Goal: Navigation & Orientation: Find specific page/section

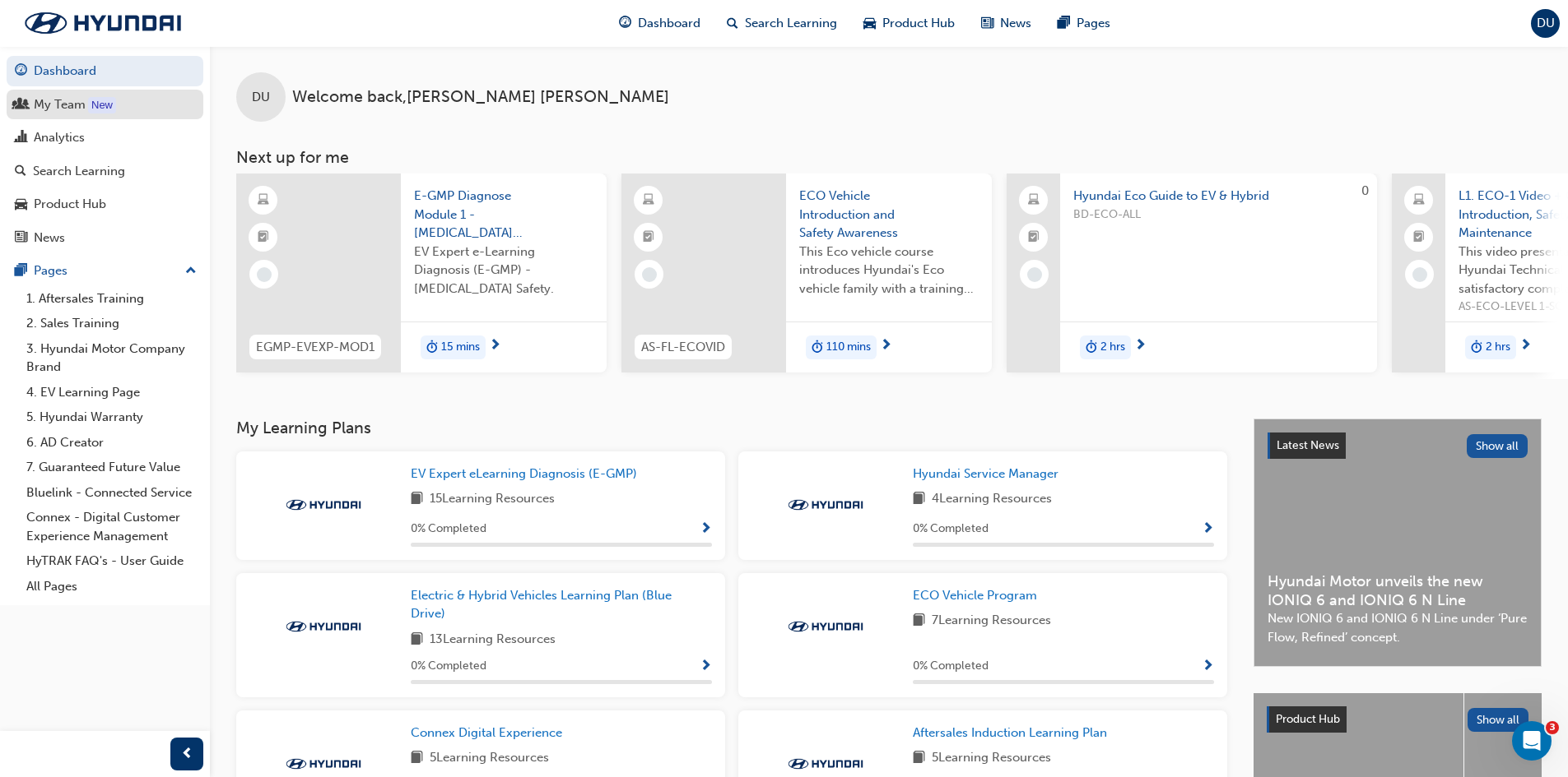
click at [80, 110] on div "My Team" at bounding box center [60, 105] width 52 height 19
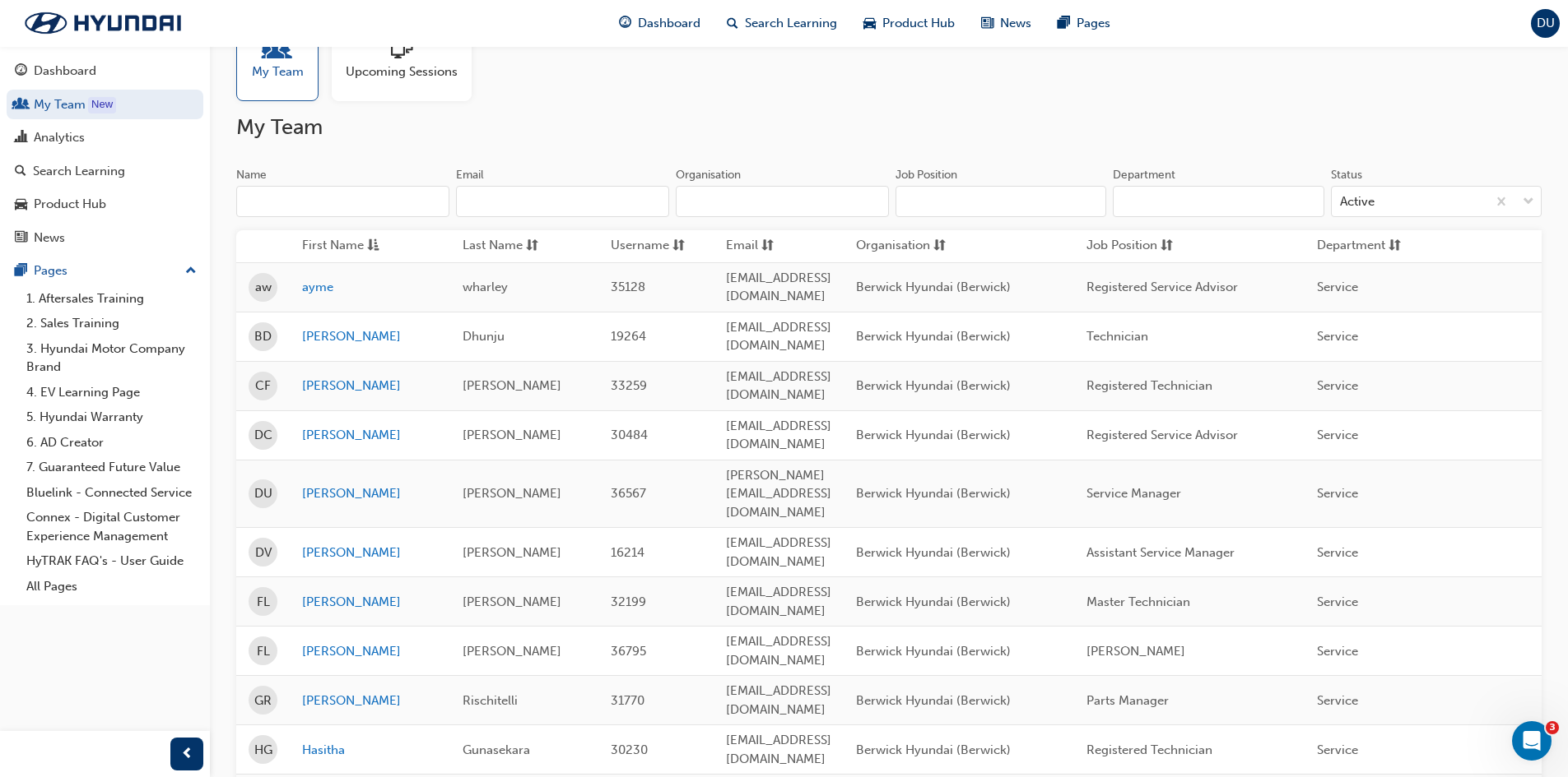
scroll to position [83, 0]
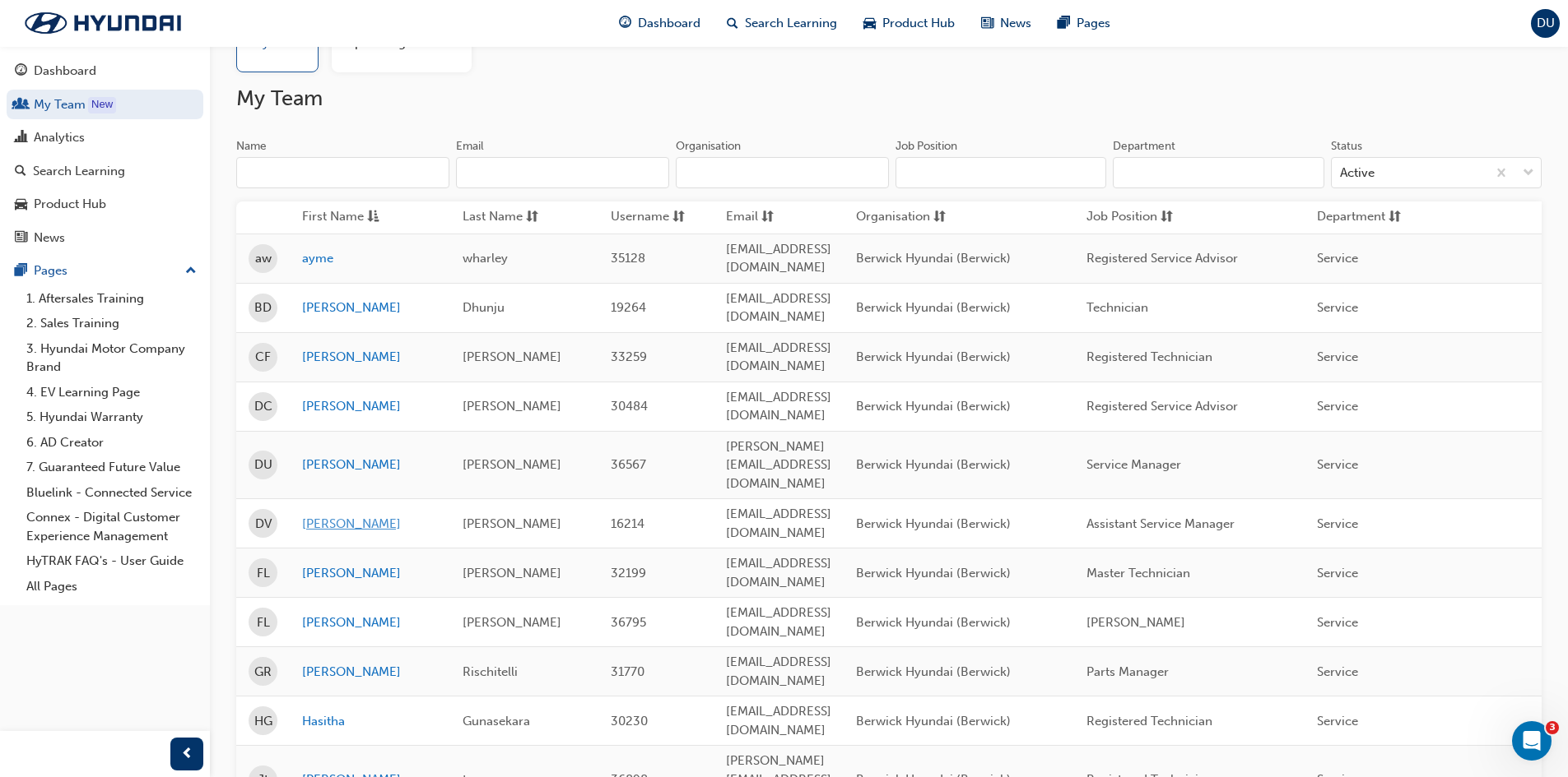
click at [315, 515] on link "[PERSON_NAME]" at bounding box center [369, 525] width 136 height 19
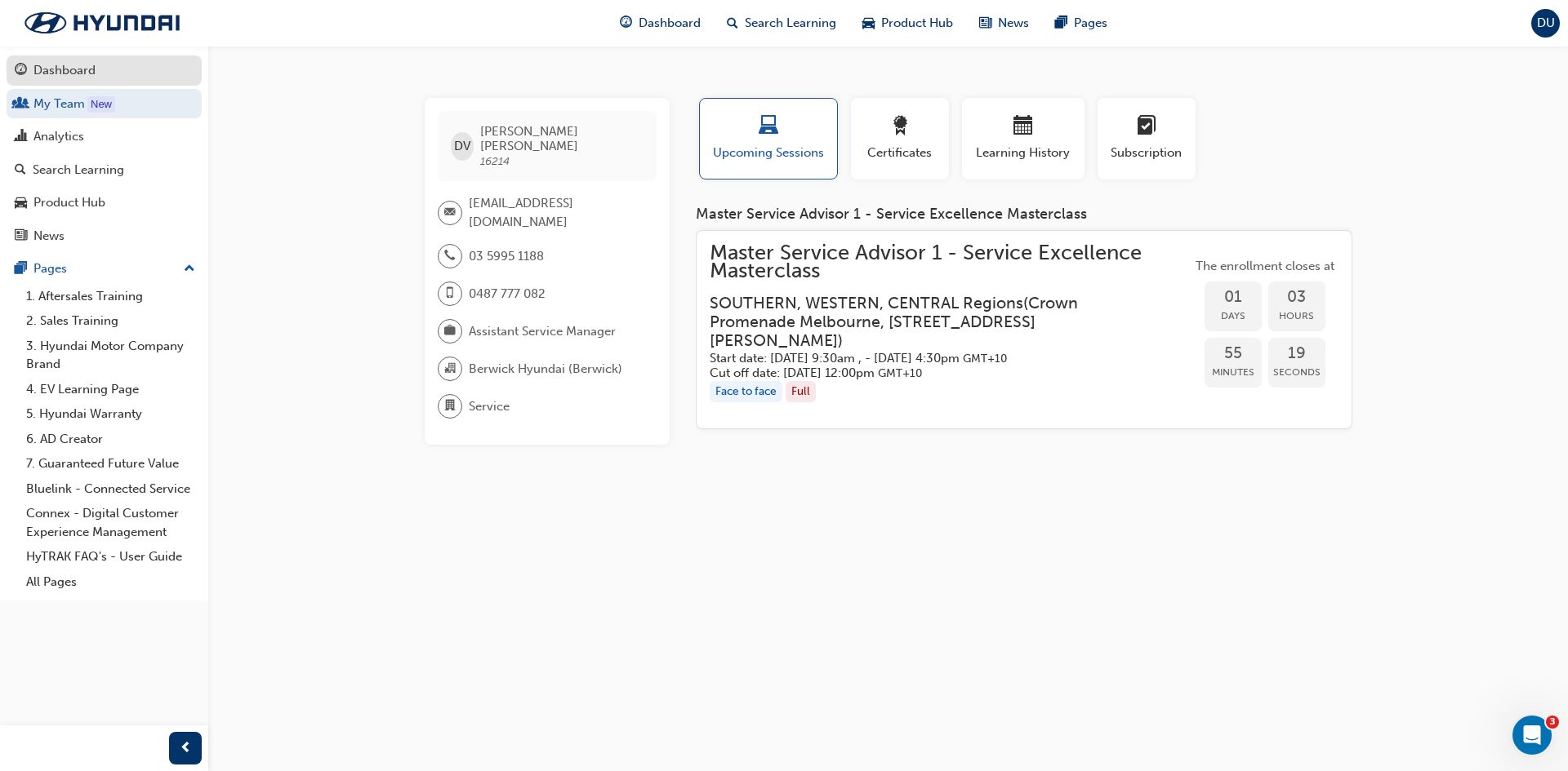
click at [40, 76] on div "Dashboard" at bounding box center [65, 71] width 62 height 19
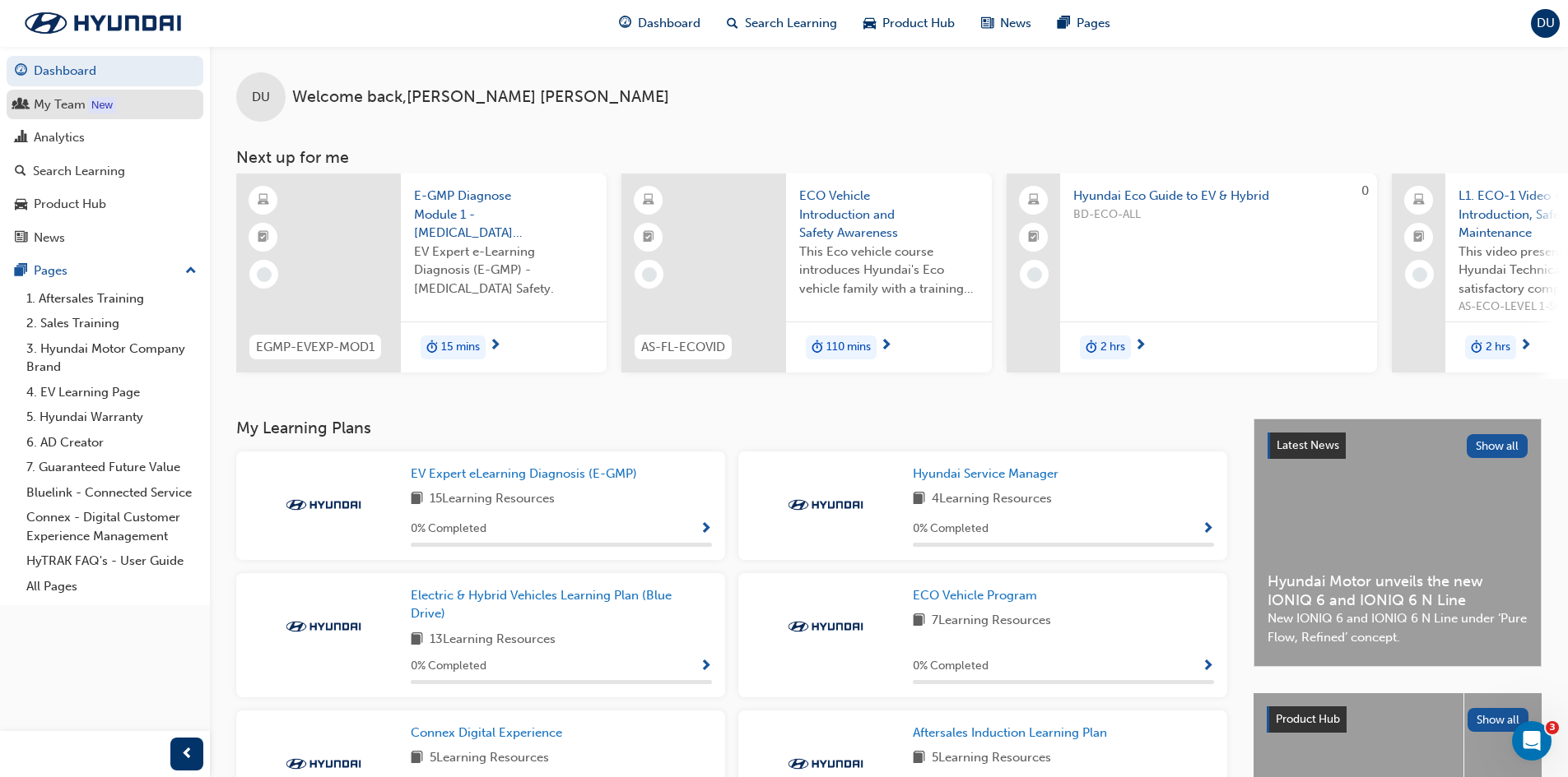
click at [64, 110] on div "My Team" at bounding box center [60, 105] width 52 height 19
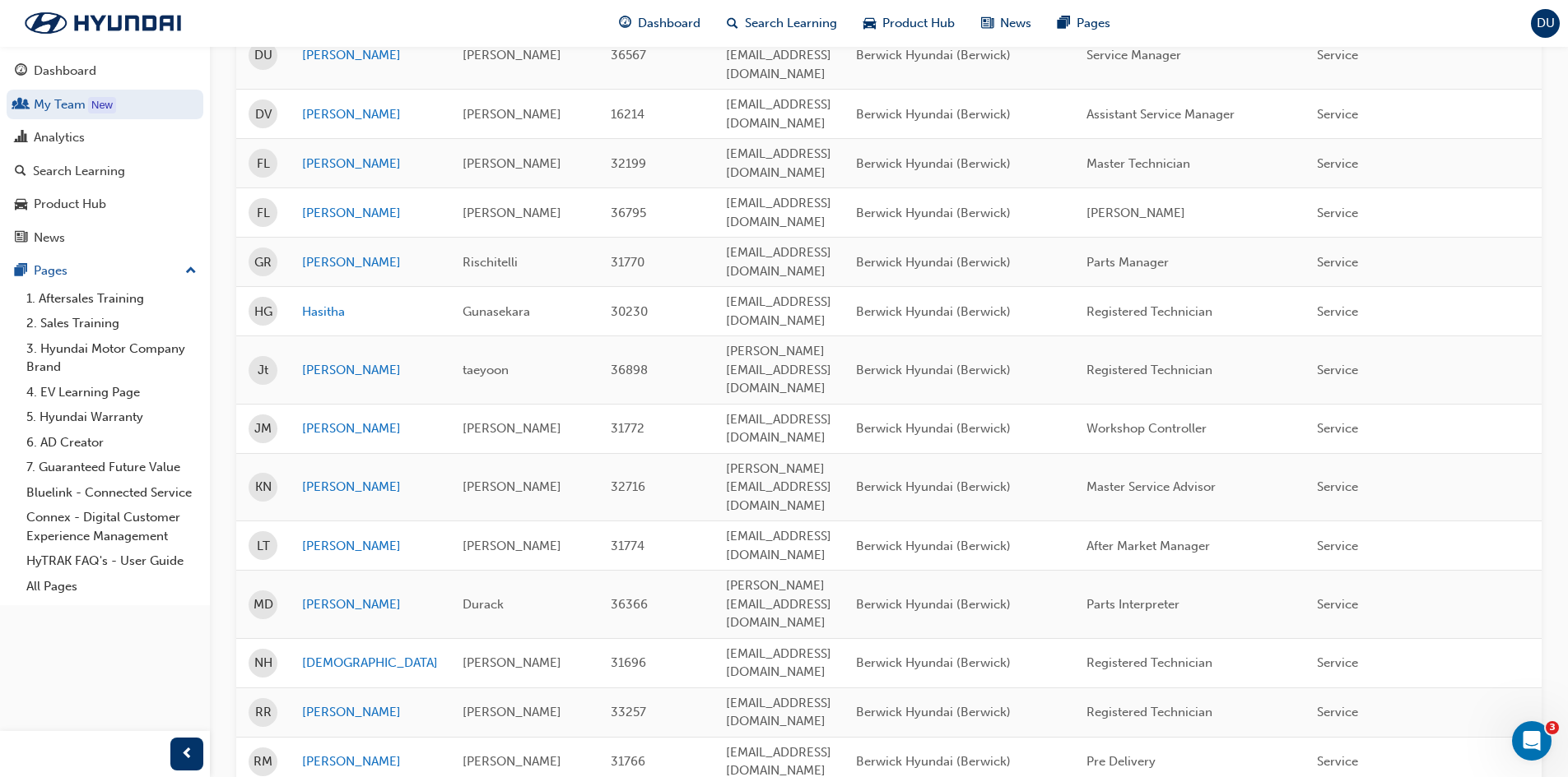
scroll to position [493, 0]
click at [316, 476] on link "[PERSON_NAME]" at bounding box center [369, 486] width 136 height 19
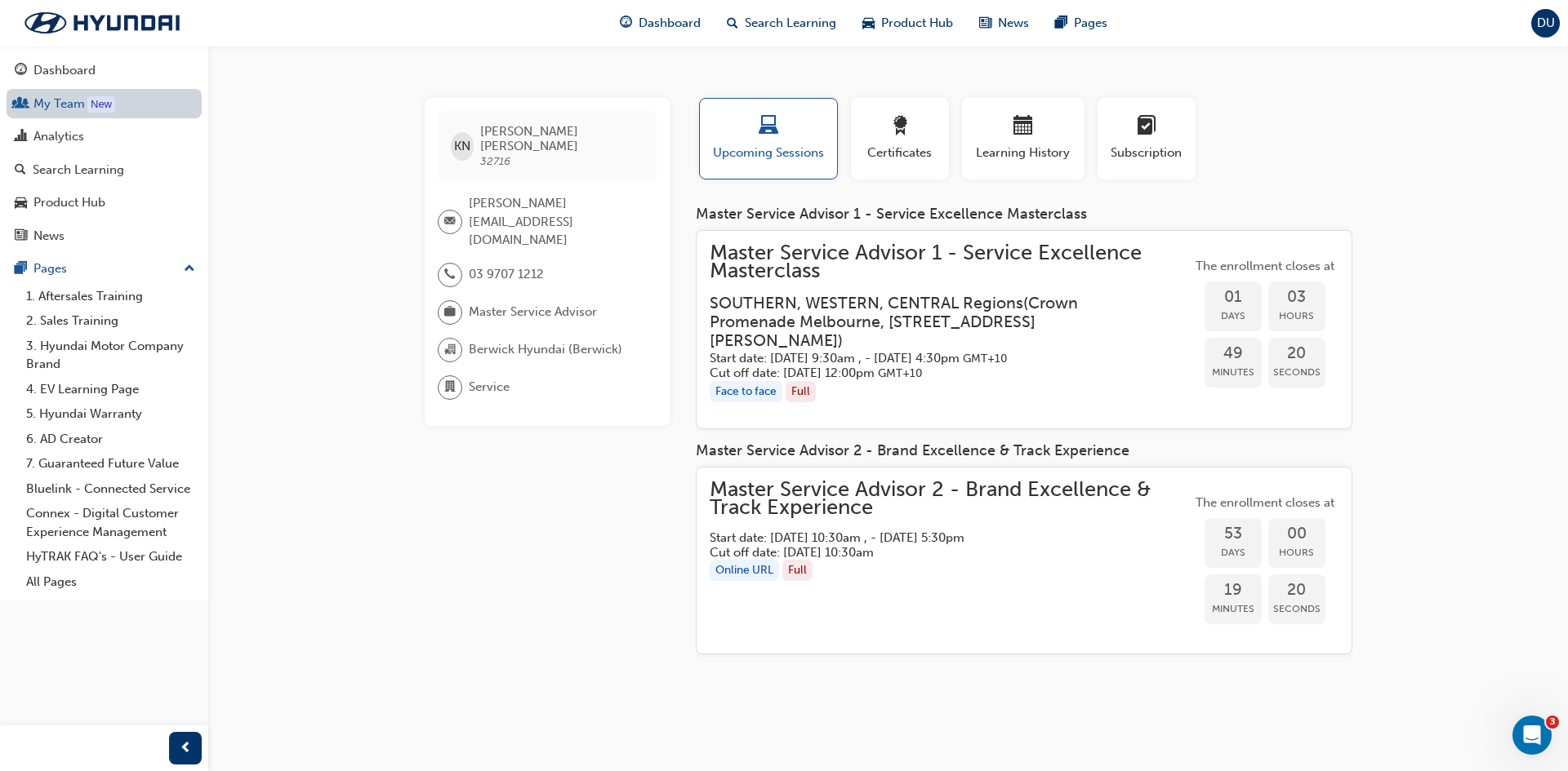
click at [58, 105] on link "My Team New" at bounding box center [104, 104] width 195 height 30
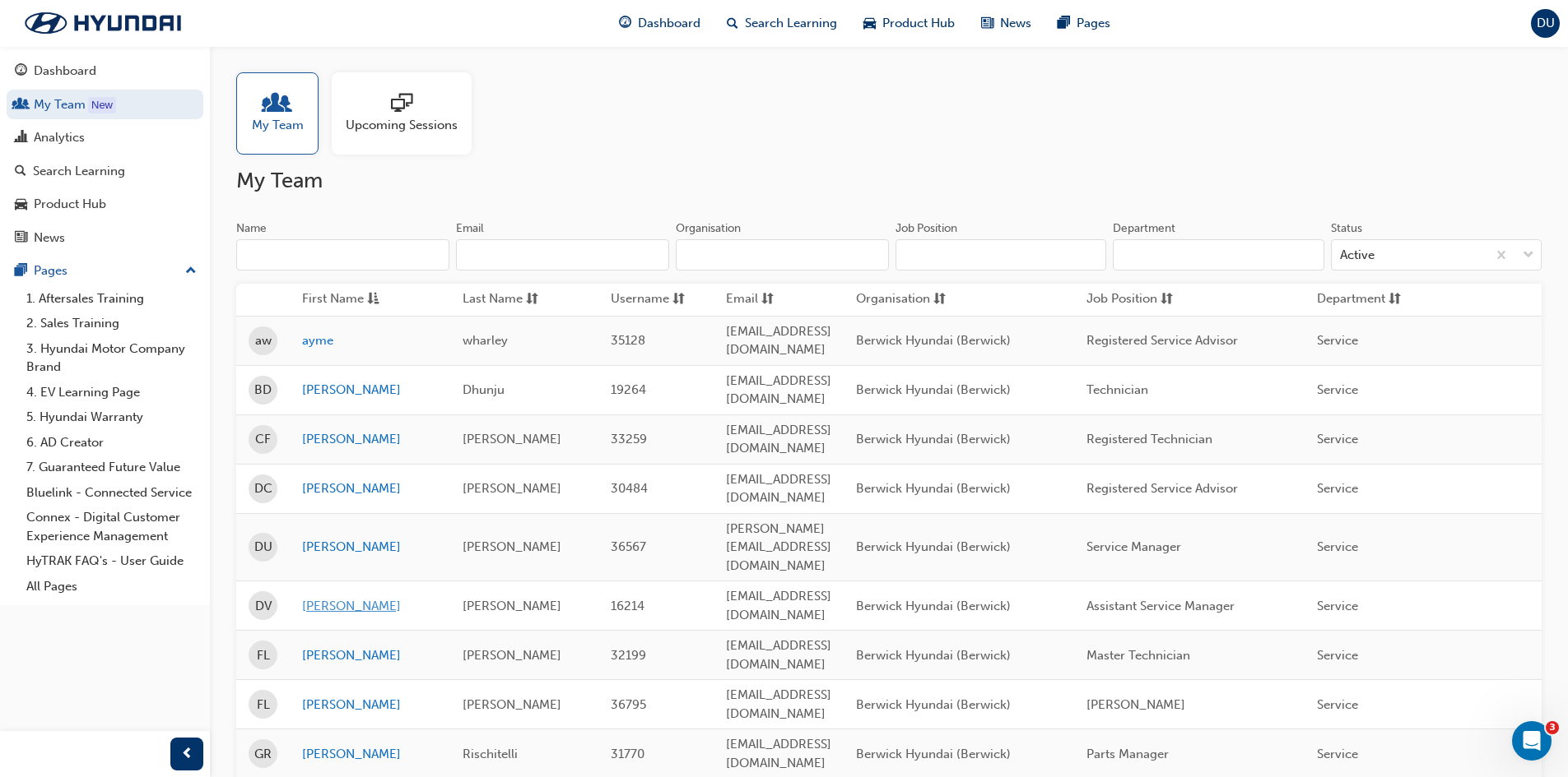
click at [325, 597] on link "[PERSON_NAME]" at bounding box center [369, 606] width 136 height 19
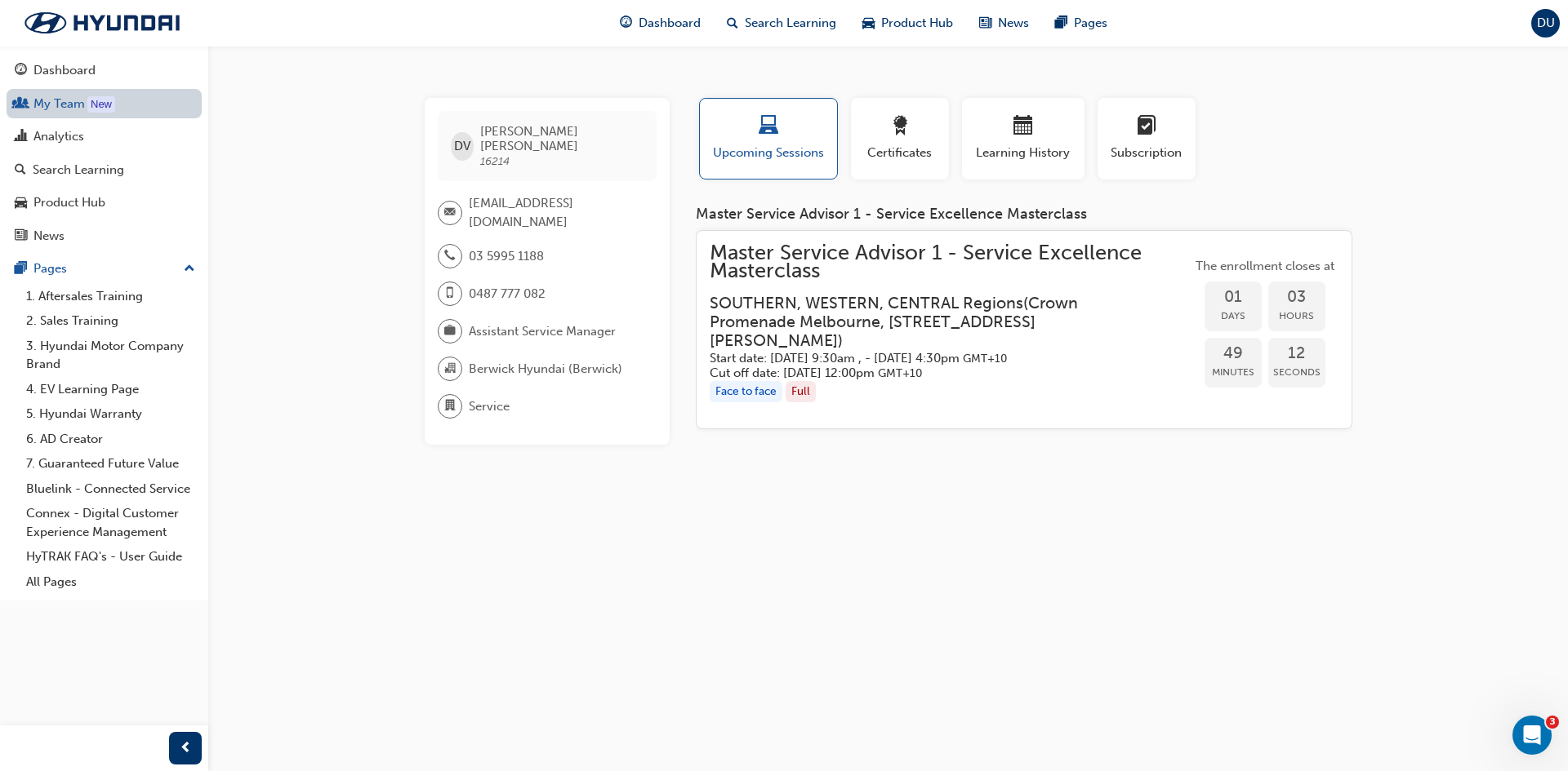
click at [57, 103] on link "My Team New" at bounding box center [104, 104] width 195 height 30
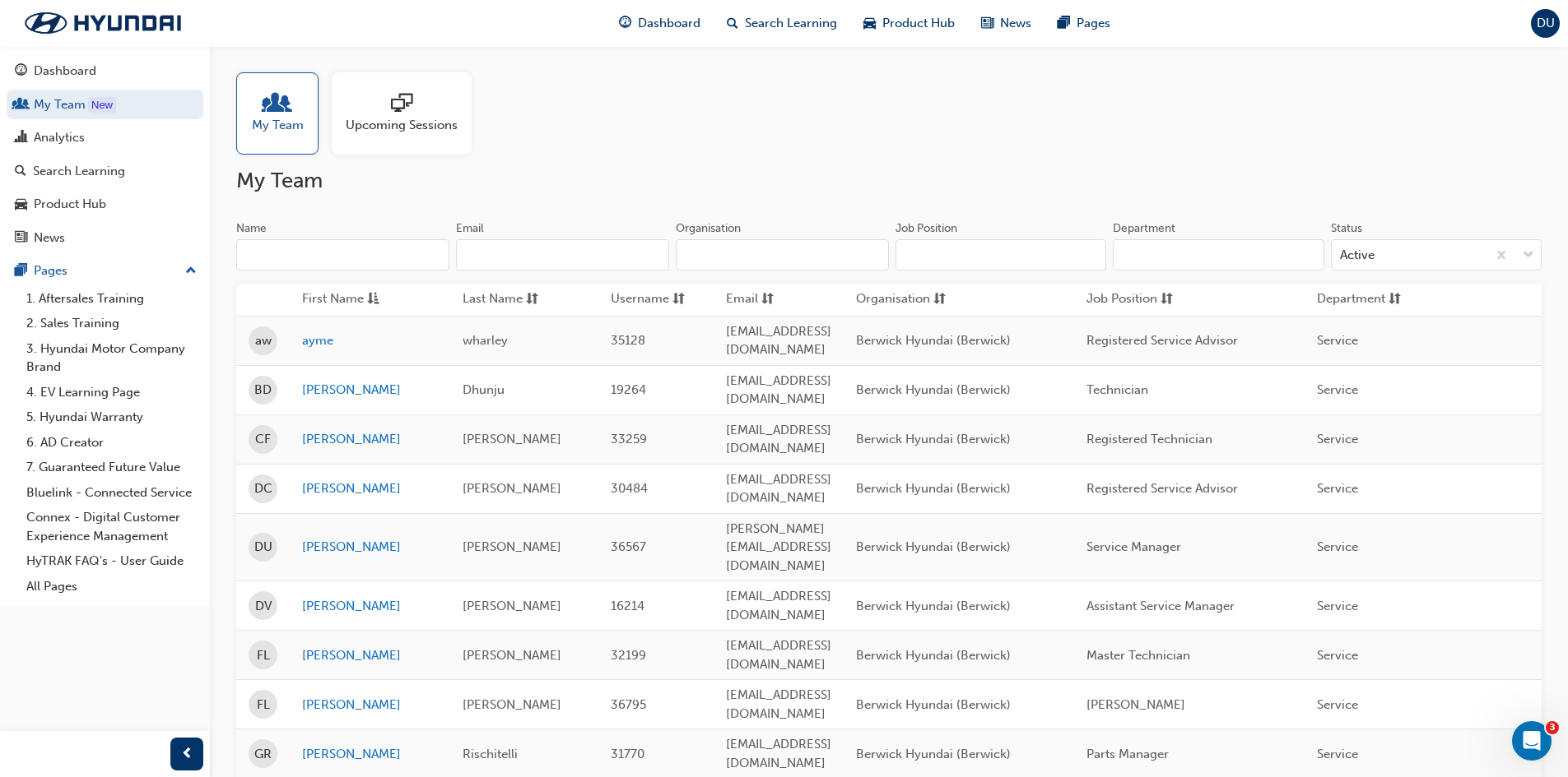
click at [827, 152] on div "My Team Upcoming Sessions" at bounding box center [888, 113] width 1305 height 83
click at [891, 130] on div "My Team Upcoming Sessions" at bounding box center [888, 113] width 1305 height 83
click at [758, 106] on div "My Team Upcoming Sessions" at bounding box center [888, 113] width 1305 height 83
click at [551, 171] on h2 "My Team" at bounding box center [888, 181] width 1305 height 27
